Goal: Information Seeking & Learning: Check status

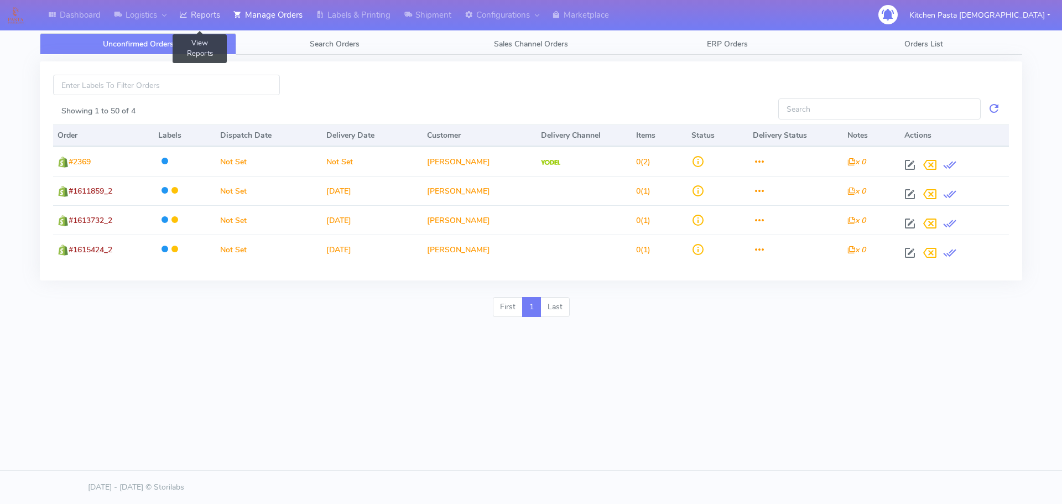
drag, startPoint x: 212, startPoint y: 7, endPoint x: 293, endPoint y: 12, distance: 81.4
click at [212, 7] on link "Reports" at bounding box center [200, 15] width 54 height 30
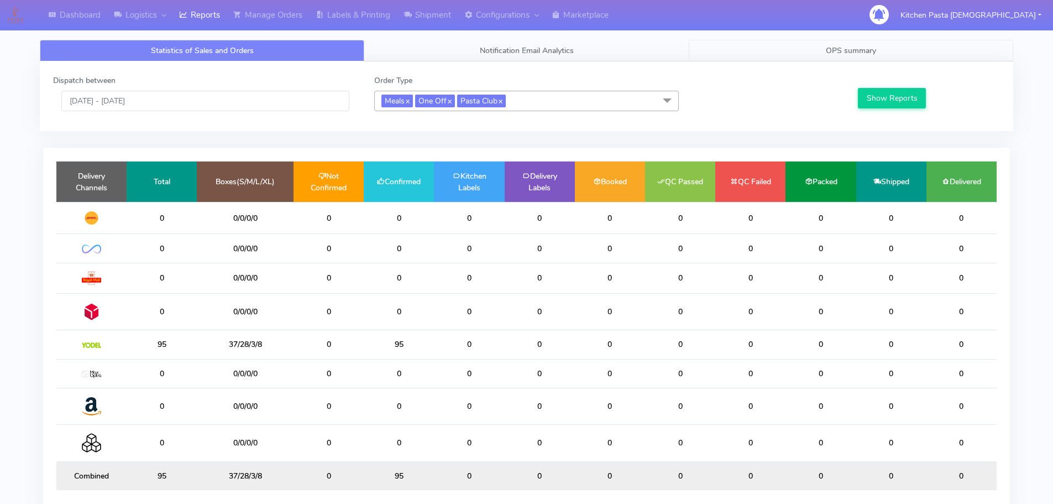
click at [888, 53] on link "OPS summary" at bounding box center [851, 51] width 325 height 22
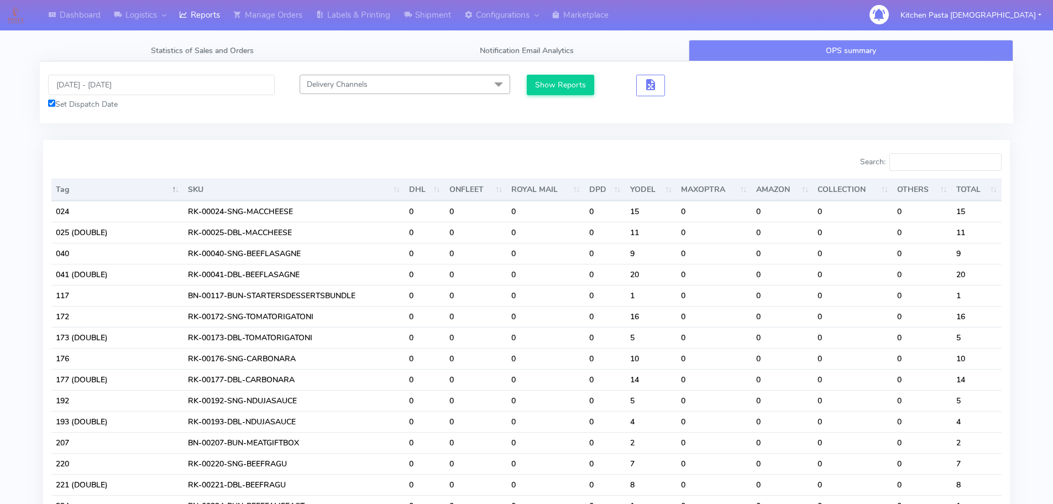
click at [940, 173] on div "Search:" at bounding box center [768, 164] width 467 height 22
click at [932, 163] on input "Search:" at bounding box center [946, 162] width 112 height 18
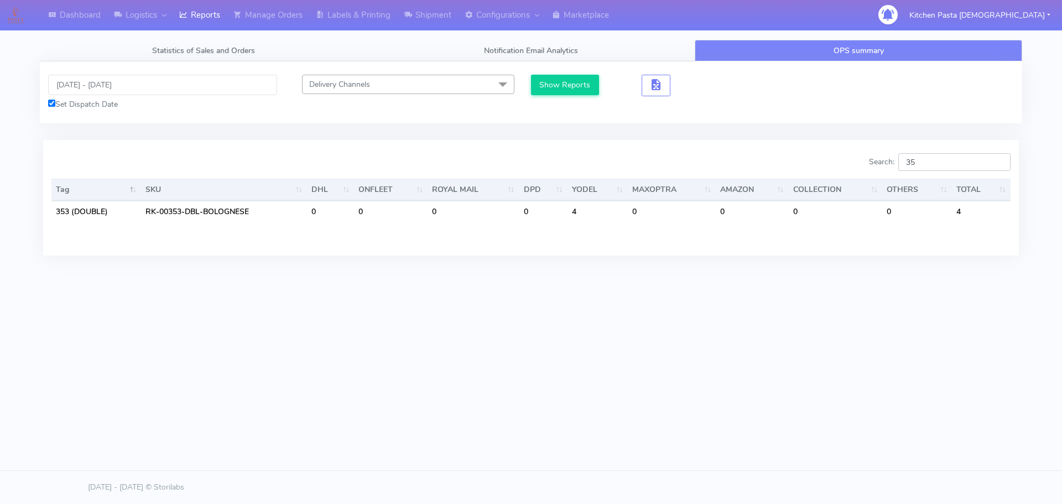
type input "3"
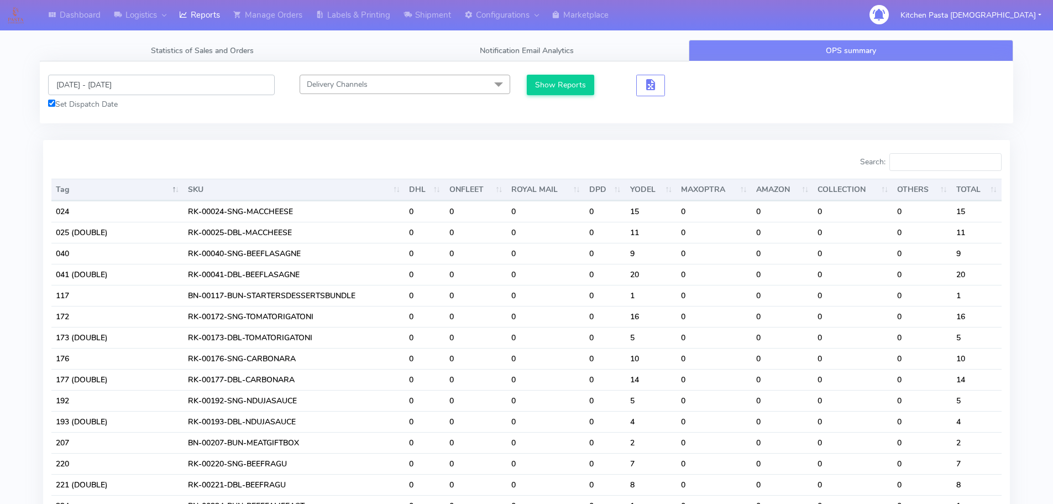
click at [89, 87] on input "[DATE] - [DATE]" at bounding box center [161, 85] width 227 height 20
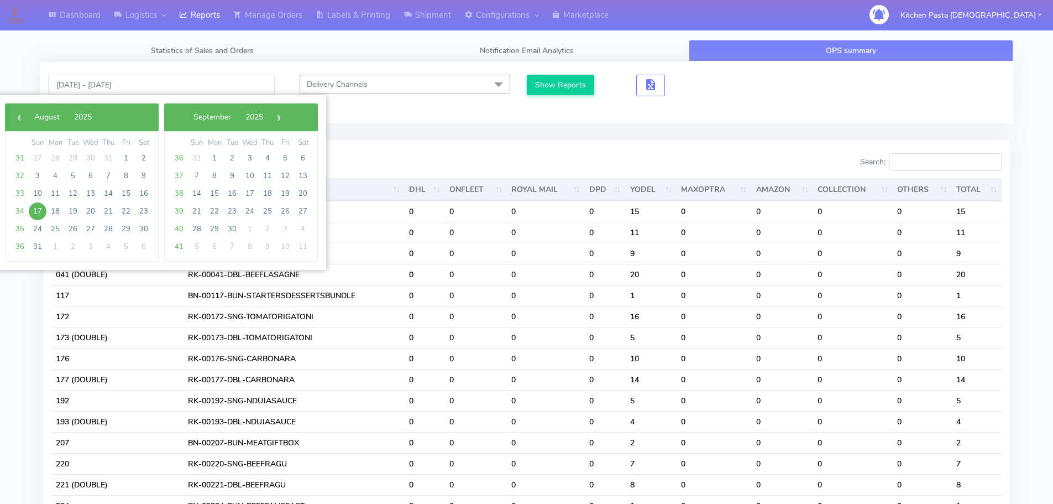
click at [34, 215] on span "17" at bounding box center [38, 211] width 18 height 18
click at [52, 211] on span "18" at bounding box center [55, 211] width 18 height 18
type input "[DATE] - [DATE]"
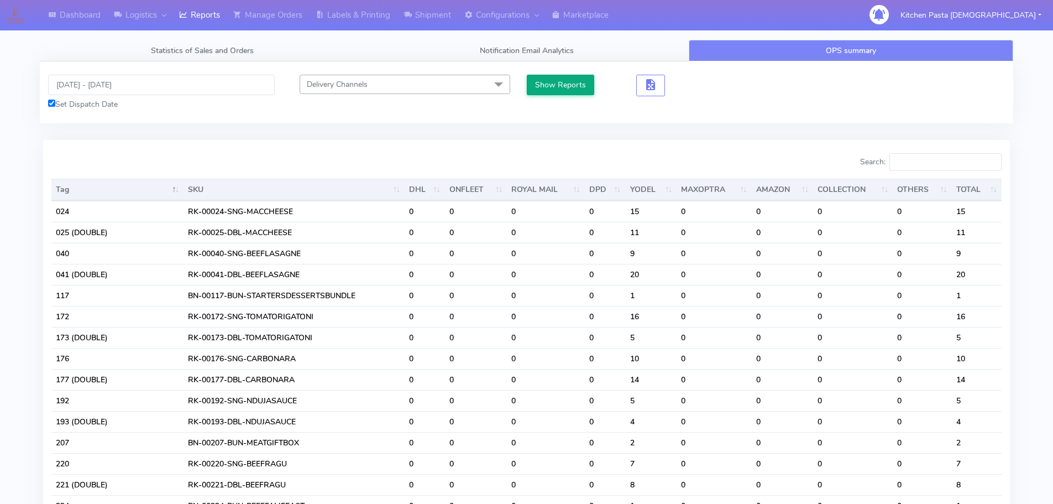
click at [553, 76] on div "[DATE] - [DATE] Set Dispatch Date Delivery Channels Select All DHL OnFleet Roya…" at bounding box center [527, 92] width 974 height 62
click at [553, 76] on button "Show Reports" at bounding box center [561, 85] width 68 height 20
click at [937, 168] on input "Search:" at bounding box center [946, 162] width 112 height 18
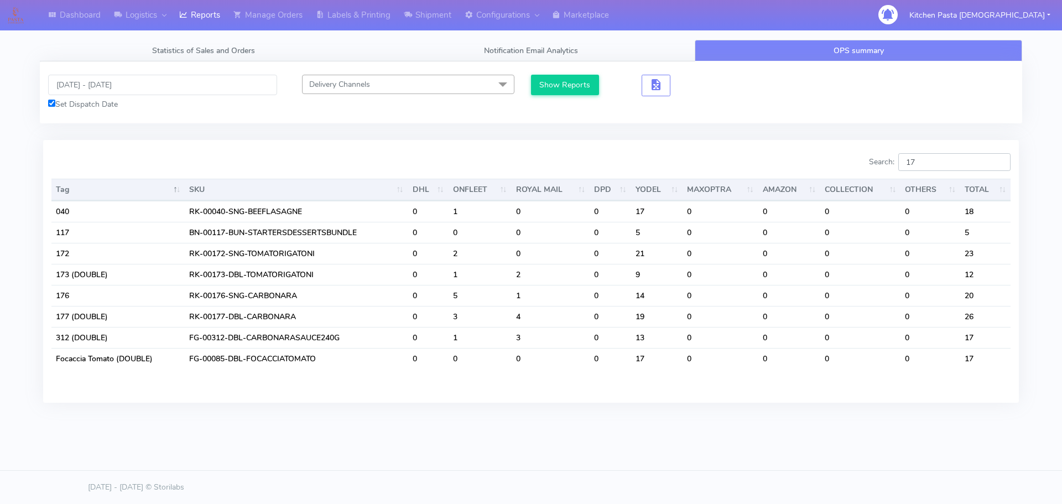
type input "1"
